Goal: Information Seeking & Learning: Learn about a topic

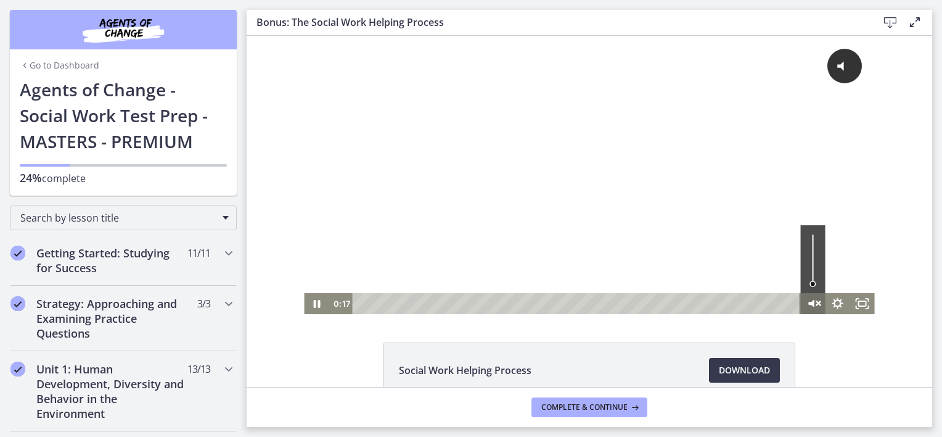
click at [809, 302] on icon "Unmute" at bounding box center [812, 303] width 6 height 7
click at [683, 242] on div at bounding box center [589, 175] width 570 height 278
click at [796, 10] on div "Bonus: The Social Work Helping Process Download Enable fullscreen" at bounding box center [590, 23] width 686 height 26
click at [660, 162] on div at bounding box center [589, 175] width 570 height 278
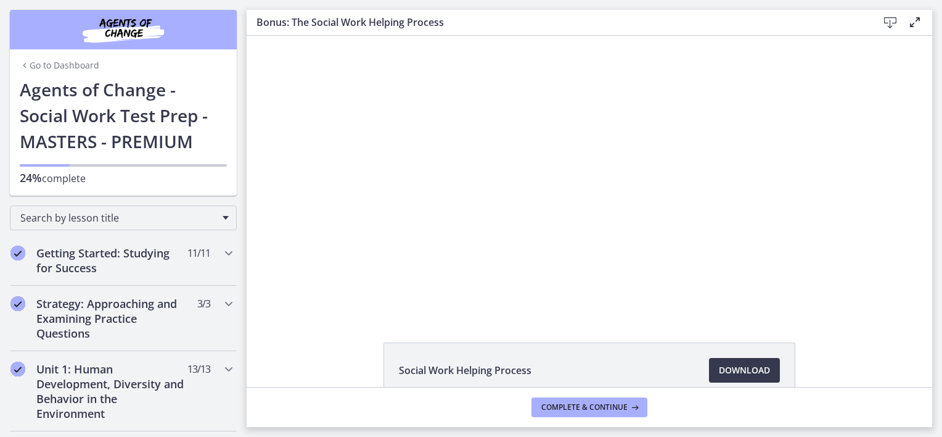
click at [660, 162] on div at bounding box center [589, 175] width 570 height 278
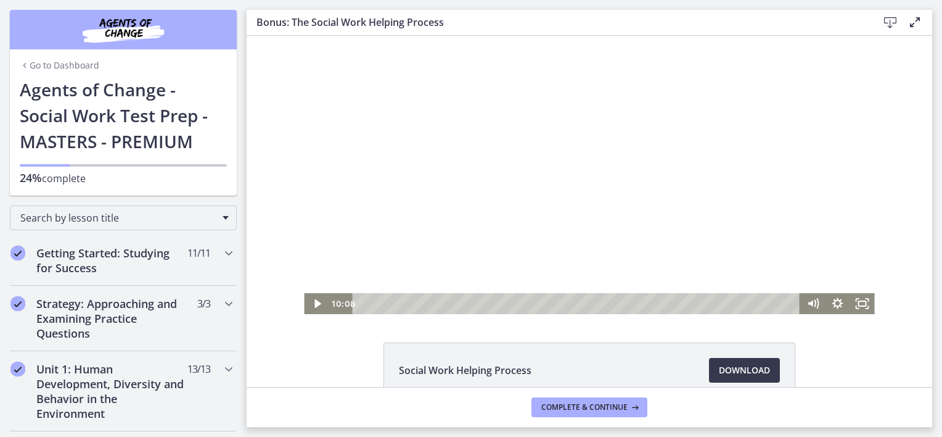
click at [662, 162] on div at bounding box center [589, 175] width 570 height 278
click at [392, 304] on div "1:22" at bounding box center [578, 303] width 433 height 21
click at [480, 200] on div at bounding box center [589, 175] width 570 height 278
click at [746, 301] on div "15:12" at bounding box center [578, 303] width 433 height 21
click at [678, 220] on div at bounding box center [589, 175] width 570 height 278
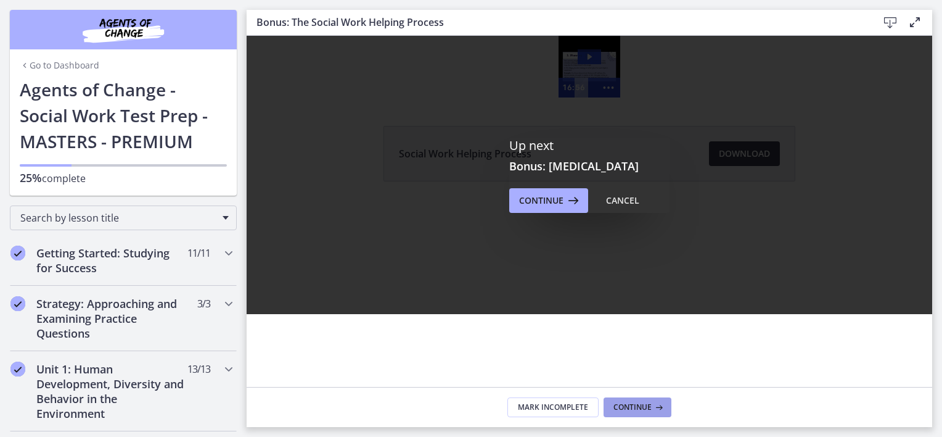
click at [632, 409] on span "Continue" at bounding box center [633, 407] width 38 height 10
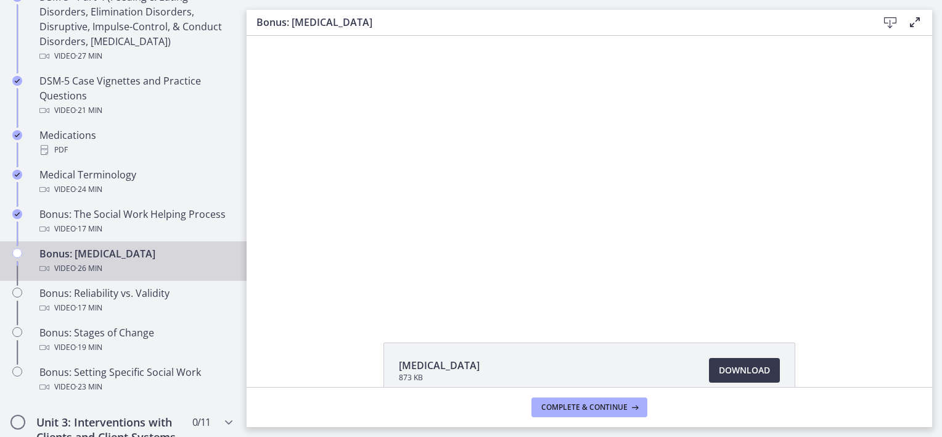
scroll to position [828, 0]
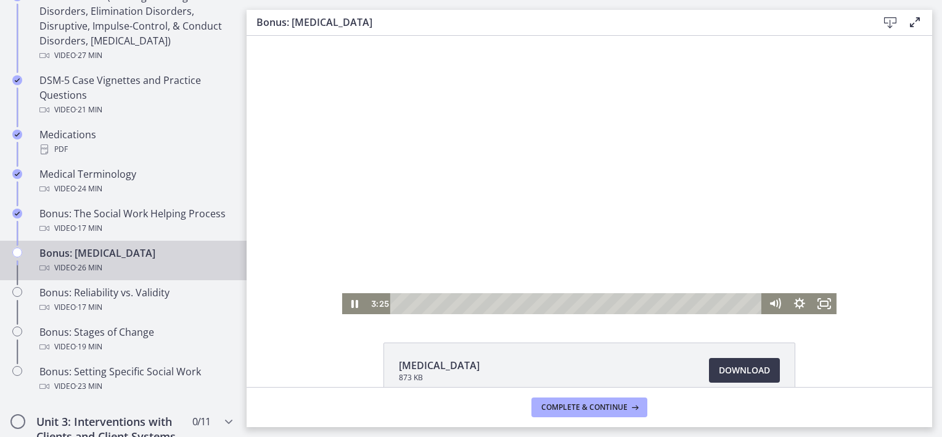
click at [419, 179] on div at bounding box center [589, 175] width 495 height 278
